Goal: Task Accomplishment & Management: Manage account settings

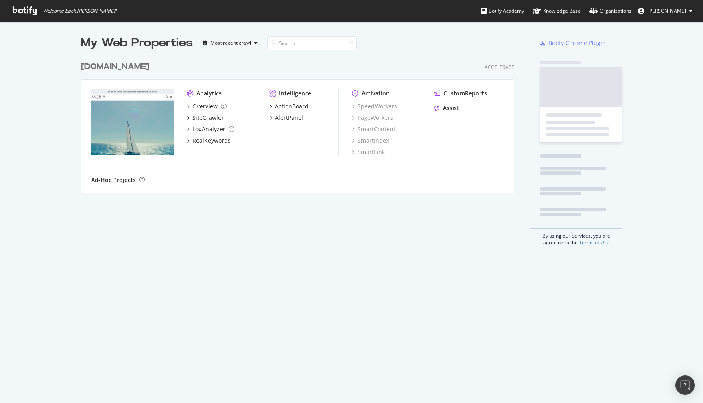
scroll to position [403, 703]
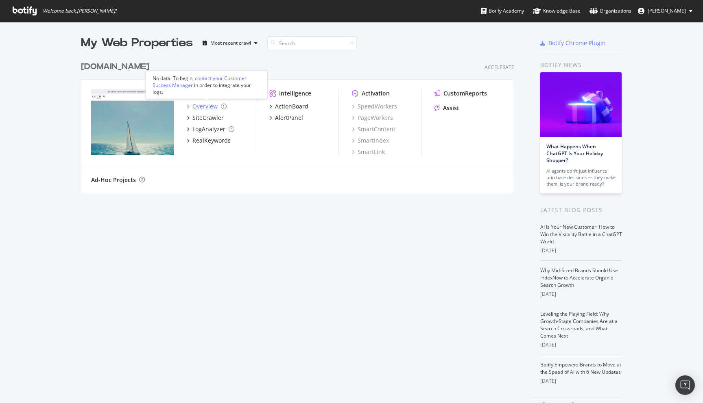
click at [209, 103] on div "Overview" at bounding box center [204, 107] width 25 height 8
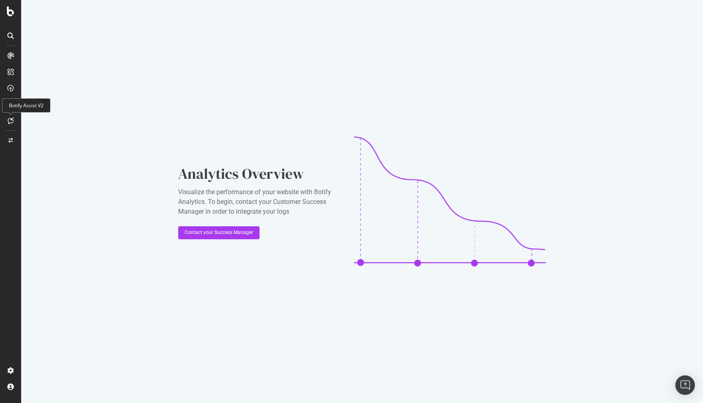
click at [12, 124] on div at bounding box center [10, 120] width 13 height 13
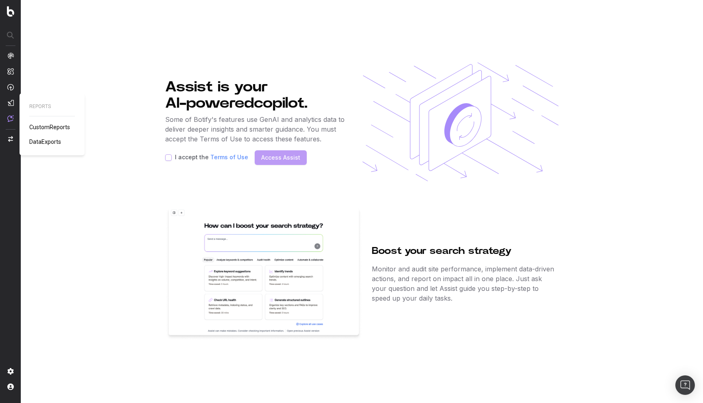
click at [12, 103] on img at bounding box center [10, 103] width 7 height 7
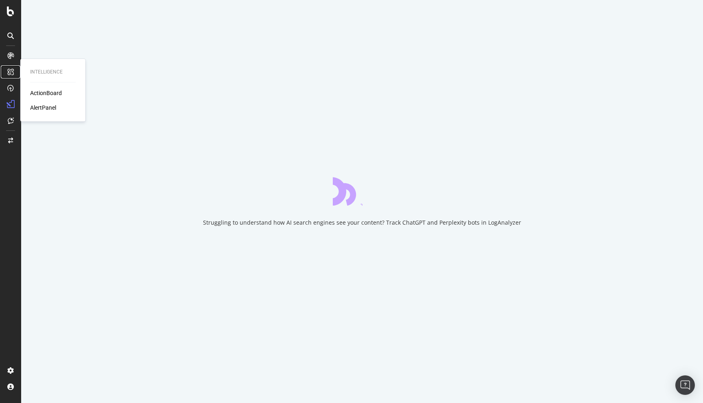
click at [13, 76] on div at bounding box center [10, 71] width 13 height 13
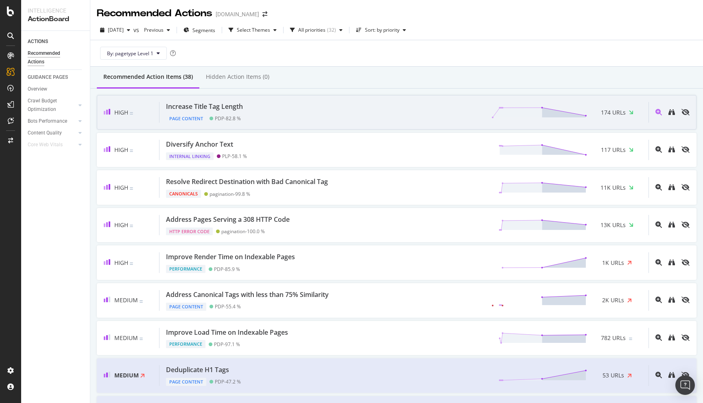
click at [253, 108] on div "Increase Title Tag Length Page Content PDP - 82.8 % 174 URLs" at bounding box center [403, 112] width 489 height 21
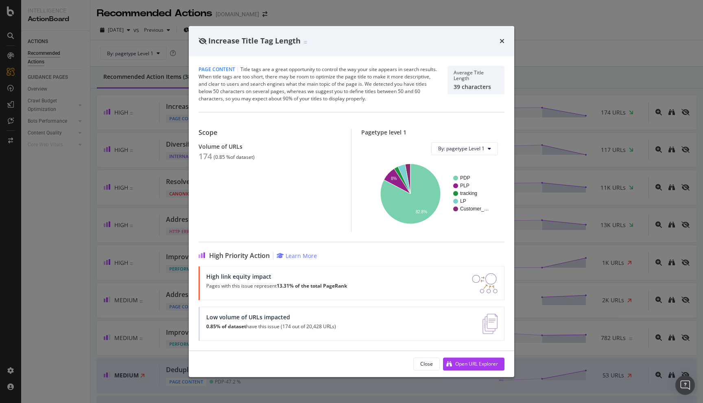
click at [498, 40] on div "Increase Title Tag Length" at bounding box center [351, 41] width 306 height 11
click at [499, 40] on div "Increase Title Tag Length" at bounding box center [351, 41] width 306 height 11
click at [504, 40] on icon "times" at bounding box center [501, 41] width 5 height 7
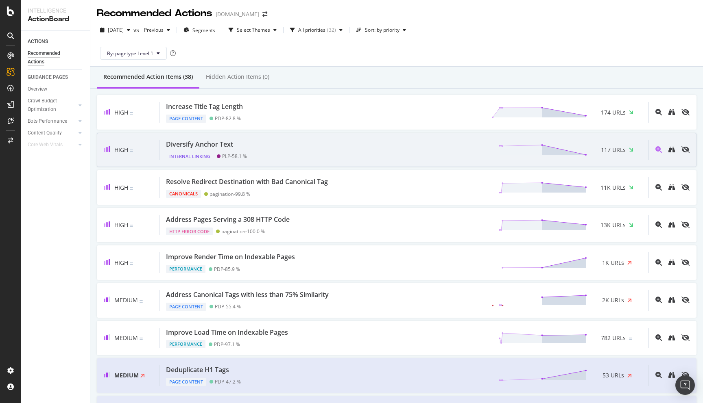
click at [353, 149] on div "Diversify Anchor Text Internal Linking PLP - 58.1 % 117 URLs" at bounding box center [403, 150] width 489 height 21
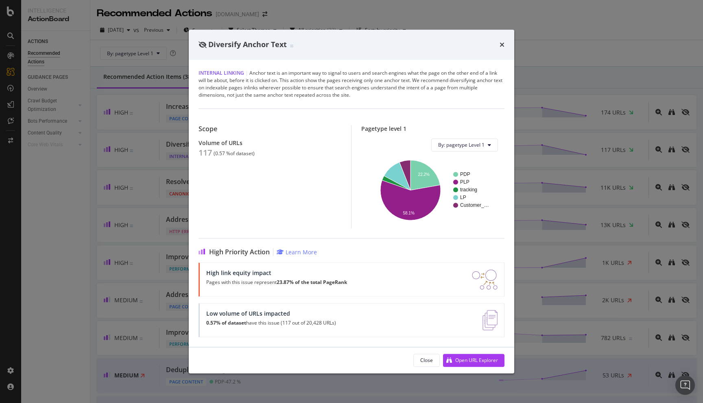
click at [506, 44] on div "Diversify Anchor Text" at bounding box center [351, 45] width 325 height 30
click at [505, 44] on div "Diversify Anchor Text" at bounding box center [351, 45] width 325 height 30
click at [504, 42] on icon "times" at bounding box center [501, 44] width 5 height 7
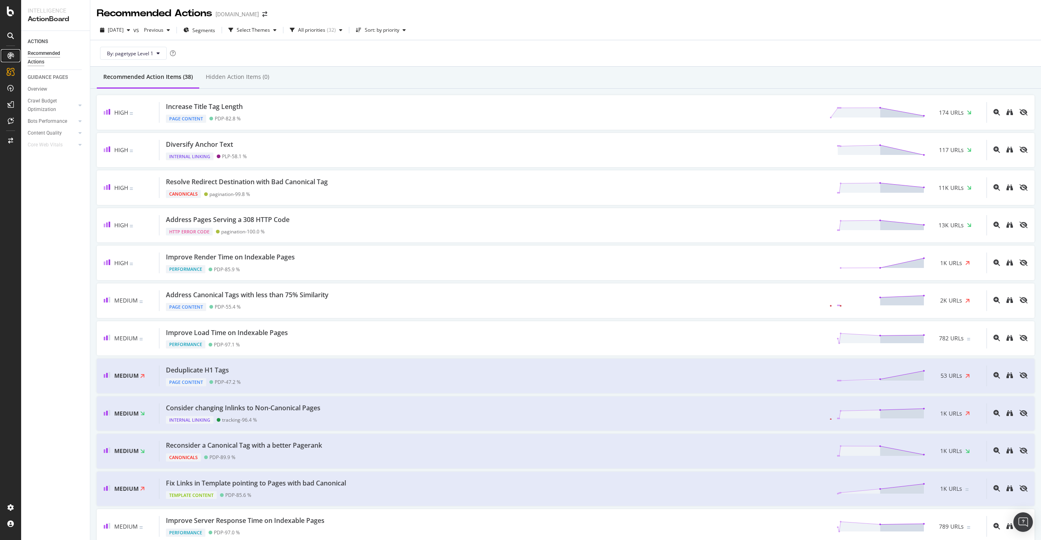
click at [7, 54] on icon at bounding box center [10, 55] width 7 height 7
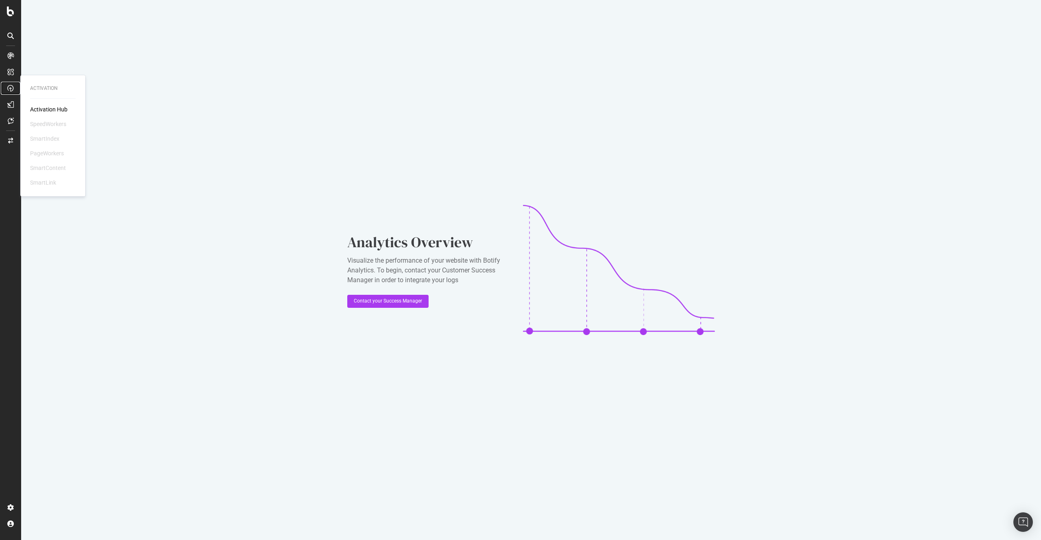
click at [9, 91] on icon at bounding box center [10, 88] width 7 height 7
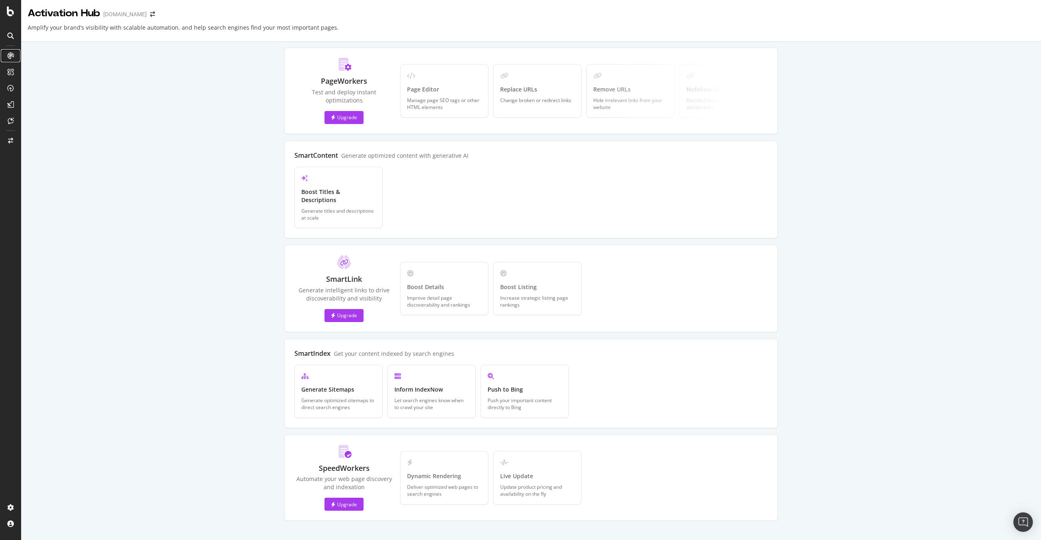
click at [14, 52] on div at bounding box center [10, 55] width 13 height 13
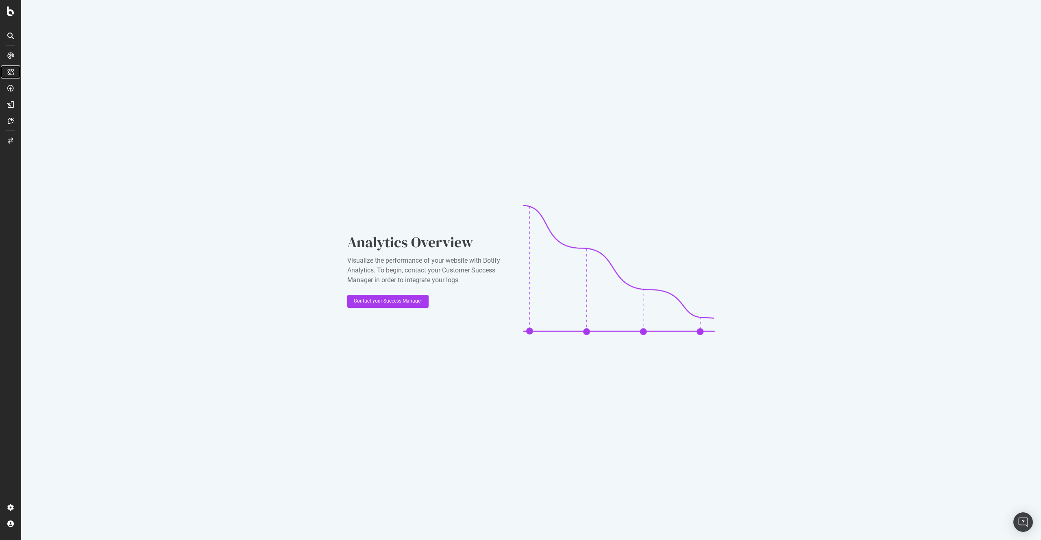
click at [6, 75] on div at bounding box center [10, 71] width 13 height 13
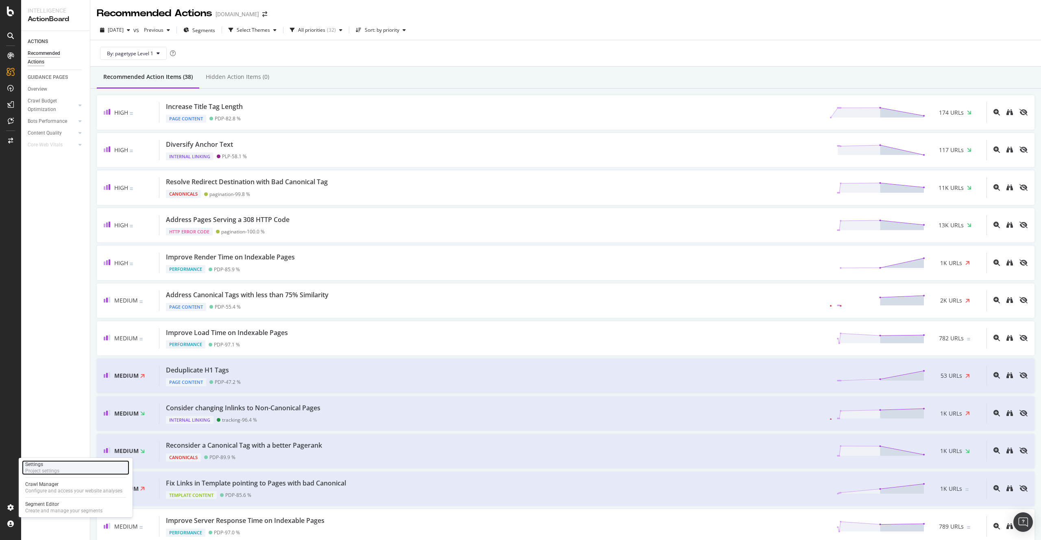
click at [56, 403] on div "Project settings" at bounding box center [42, 471] width 34 height 7
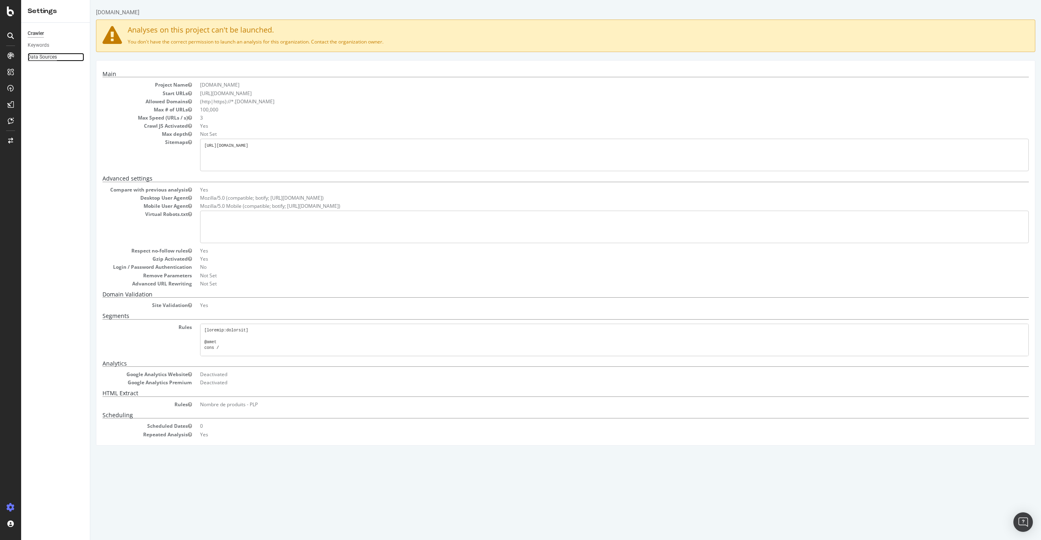
click at [53, 58] on div "Data Sources" at bounding box center [42, 57] width 29 height 9
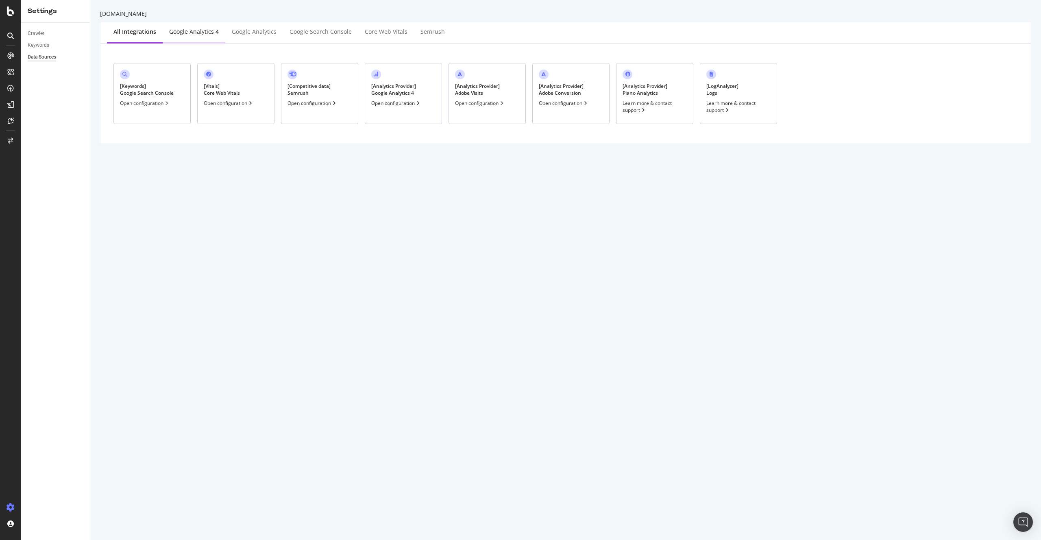
click at [200, 37] on div "Google Analytics 4" at bounding box center [194, 32] width 63 height 22
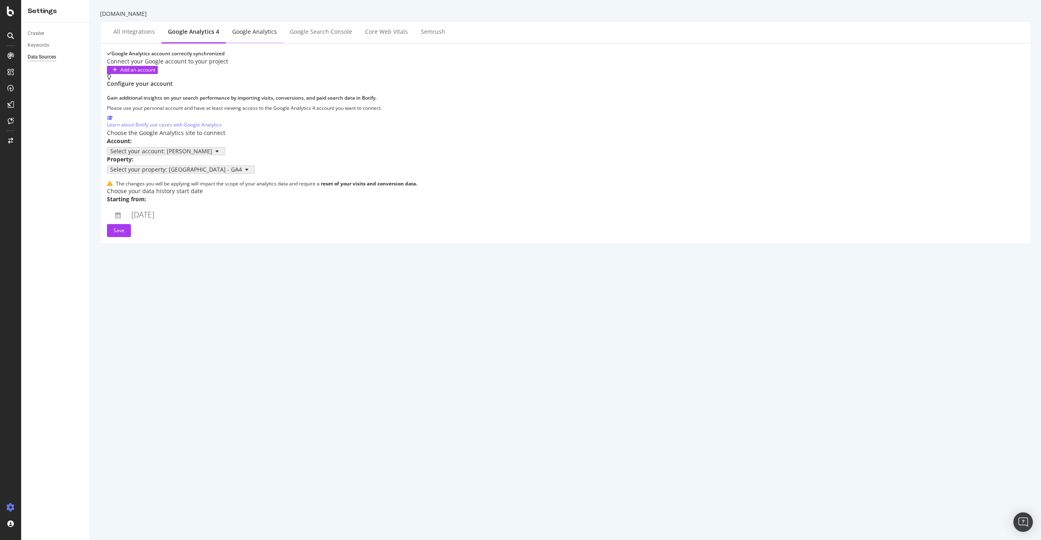
click at [263, 35] on div "Google Analytics" at bounding box center [254, 32] width 45 height 8
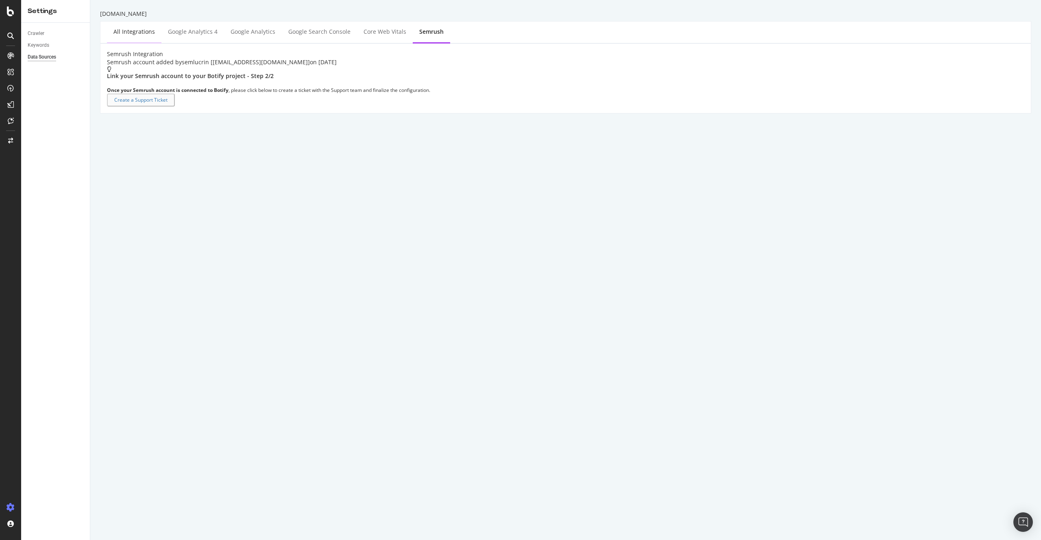
click at [120, 30] on div "All integrations" at bounding box center [133, 32] width 41 height 8
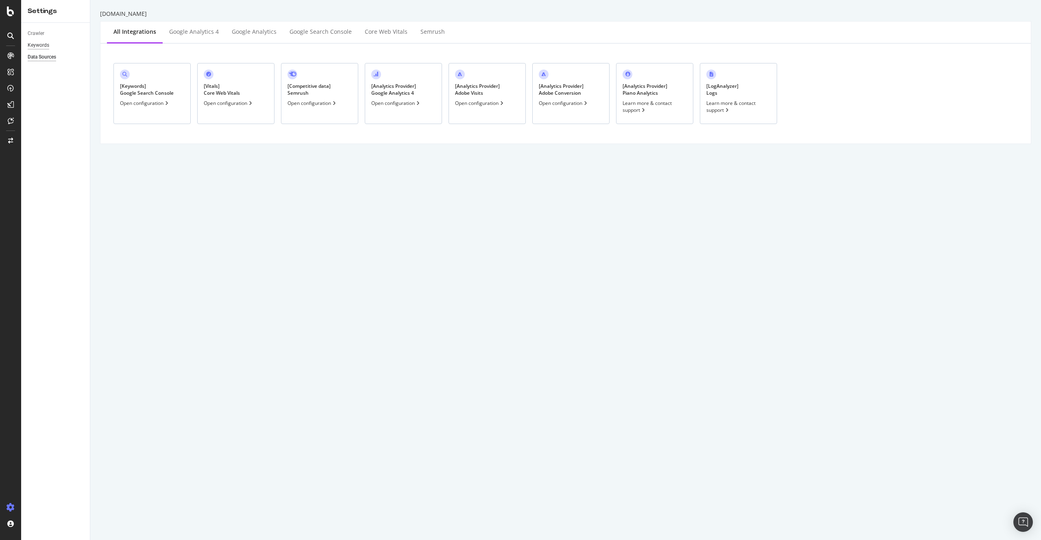
drag, startPoint x: 45, startPoint y: 39, endPoint x: 41, endPoint y: 44, distance: 6.6
click at [45, 39] on div "Keywords" at bounding box center [59, 45] width 62 height 12
click at [40, 45] on div "Keywords" at bounding box center [39, 45] width 22 height 9
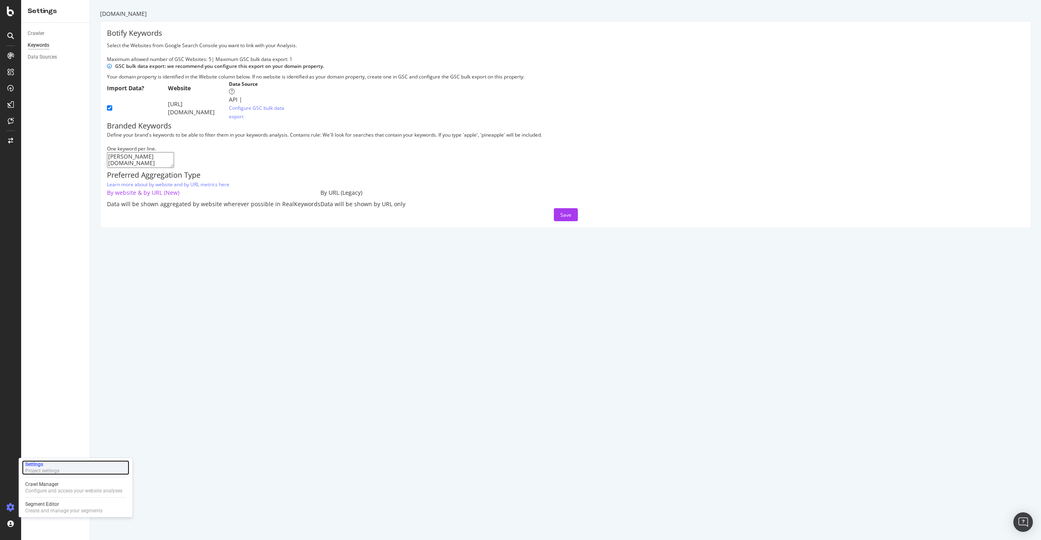
click at [48, 403] on div "Project settings" at bounding box center [42, 471] width 34 height 7
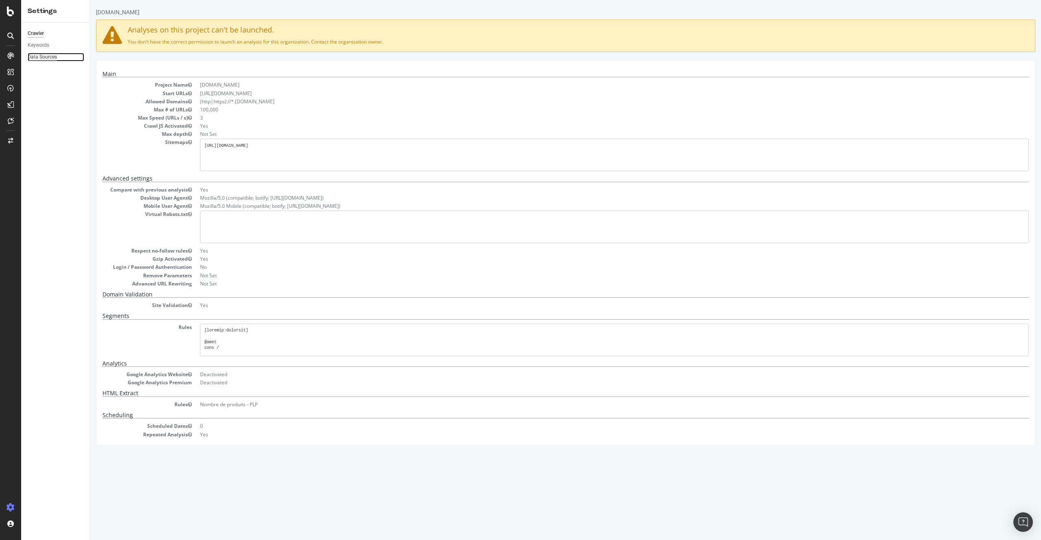
click at [37, 57] on div "Data Sources" at bounding box center [42, 57] width 29 height 9
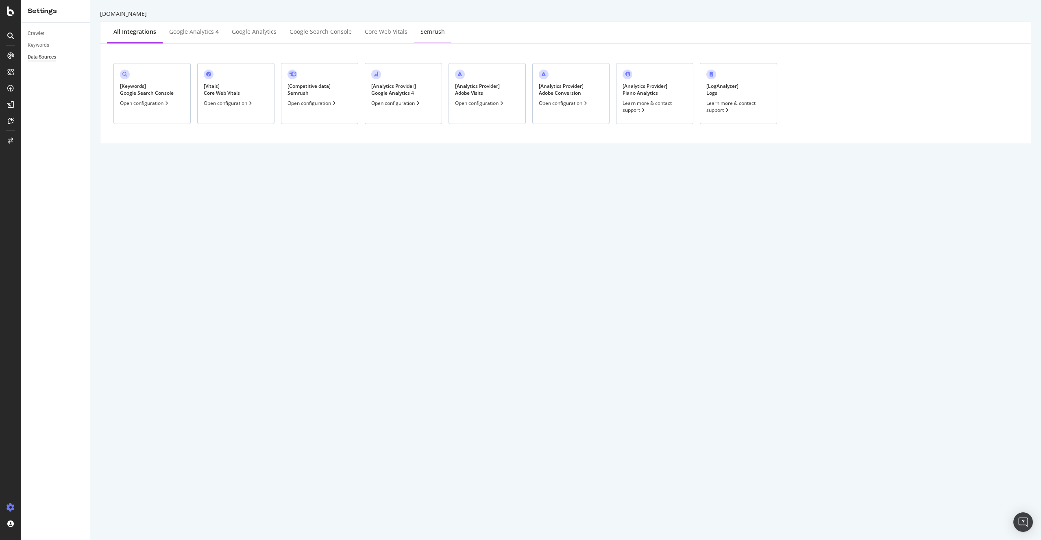
click at [434, 33] on div "Semrush" at bounding box center [433, 32] width 24 height 8
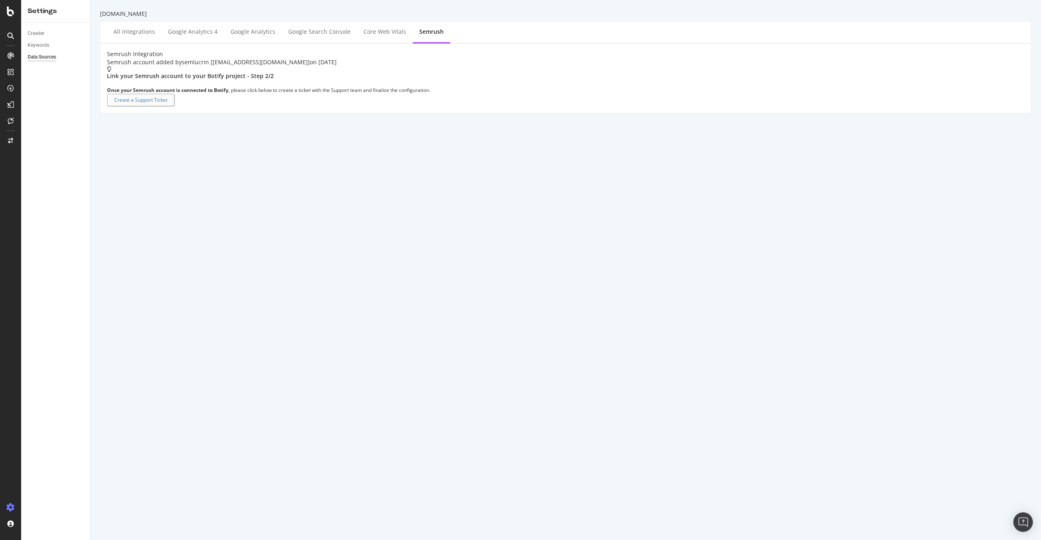
click at [198, 80] on div "Link your Semrush account to your Botify project - Step 2/2" at bounding box center [268, 76] width 323 height 8
click at [12, 60] on div at bounding box center [10, 55] width 13 height 13
